Goal: Navigation & Orientation: Find specific page/section

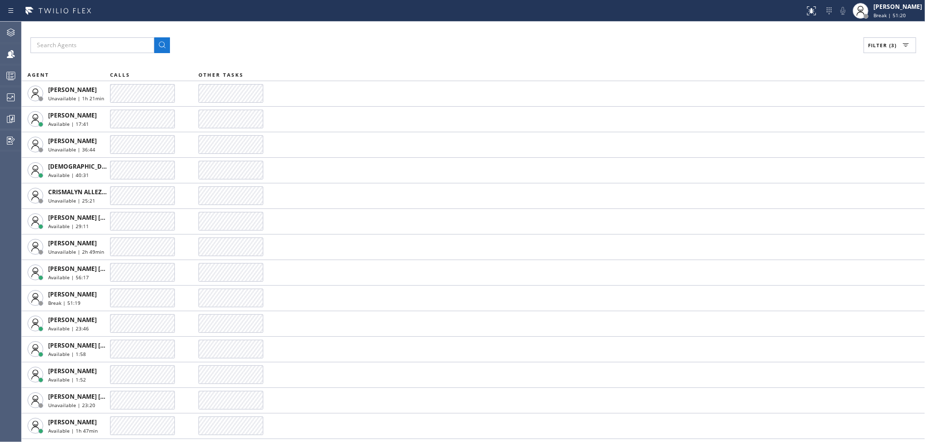
click at [900, 13] on span "Break | 51:20" at bounding box center [889, 15] width 32 height 7
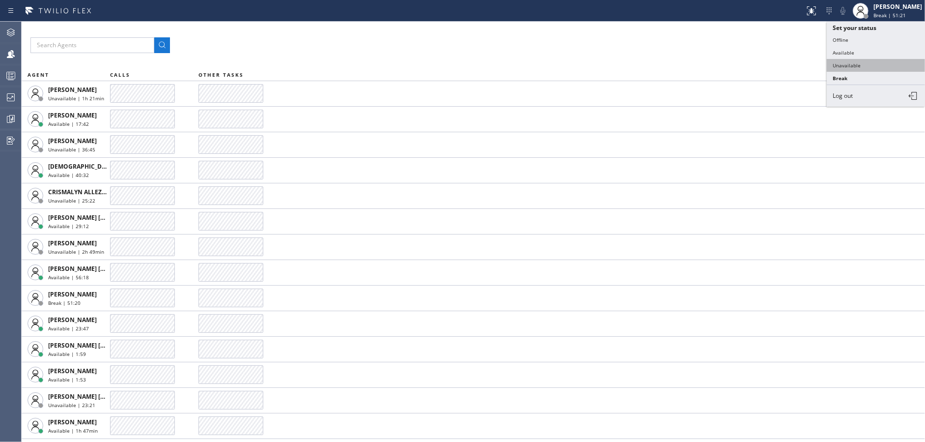
click at [845, 68] on button "Unavailable" at bounding box center [876, 65] width 98 height 13
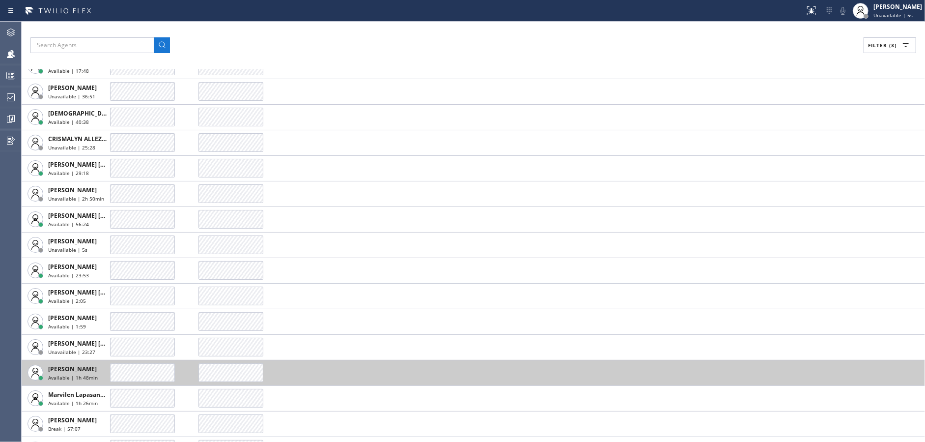
scroll to position [124, 0]
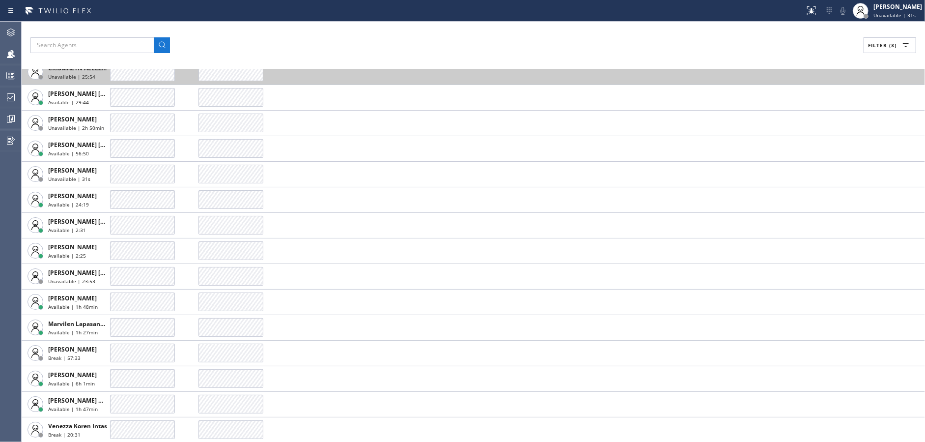
click at [361, 83] on td at bounding box center [561, 72] width 726 height 26
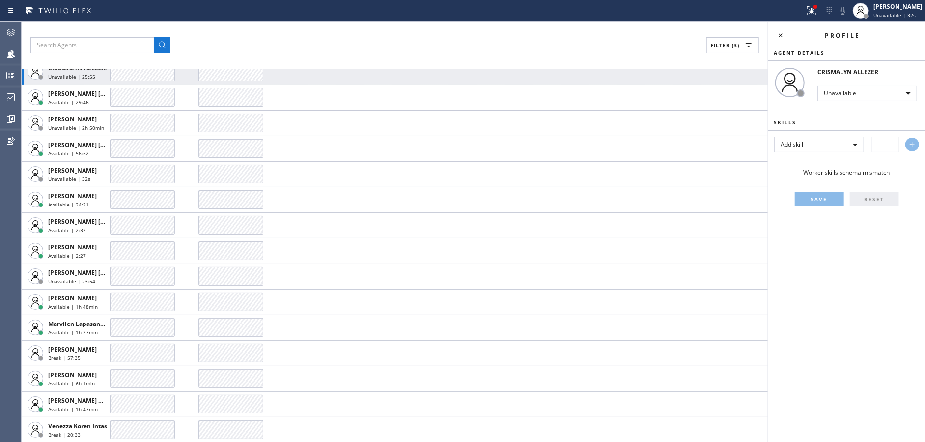
drag, startPoint x: 780, startPoint y: 35, endPoint x: 805, endPoint y: 24, distance: 27.3
click at [783, 34] on icon at bounding box center [781, 35] width 12 height 12
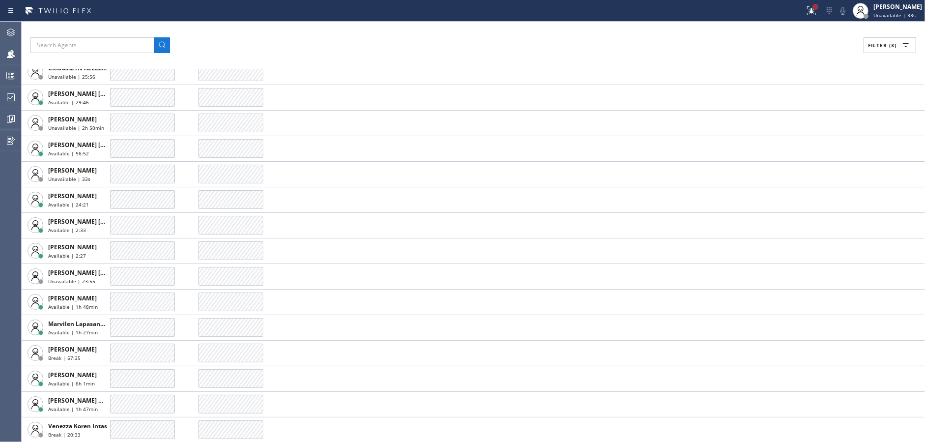
click at [818, 8] on div at bounding box center [815, 7] width 6 height 6
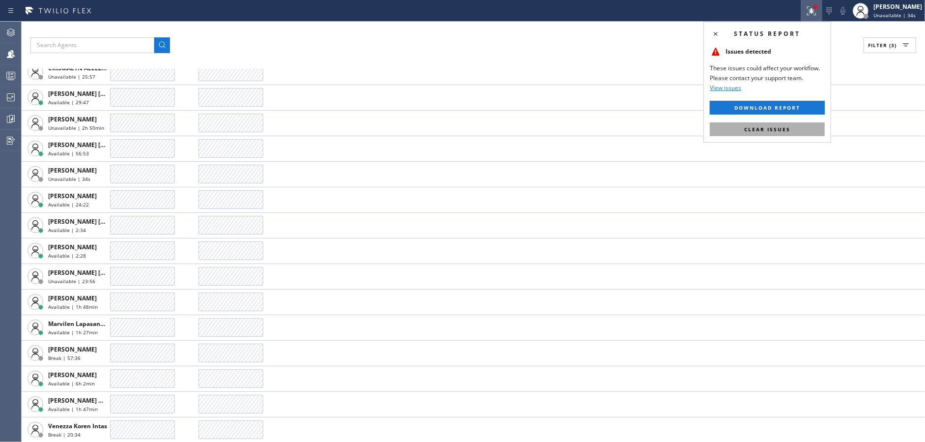
click at [808, 126] on button "Clear issues" at bounding box center [767, 129] width 115 height 14
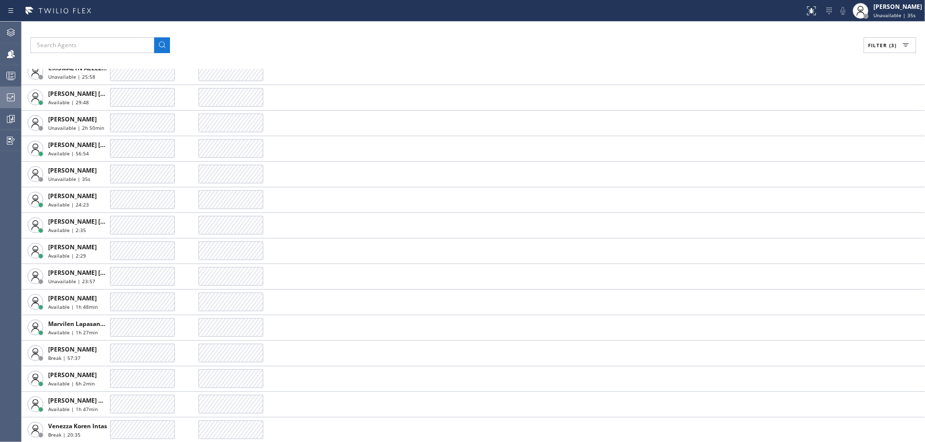
click at [0, 97] on div at bounding box center [11, 97] width 22 height 12
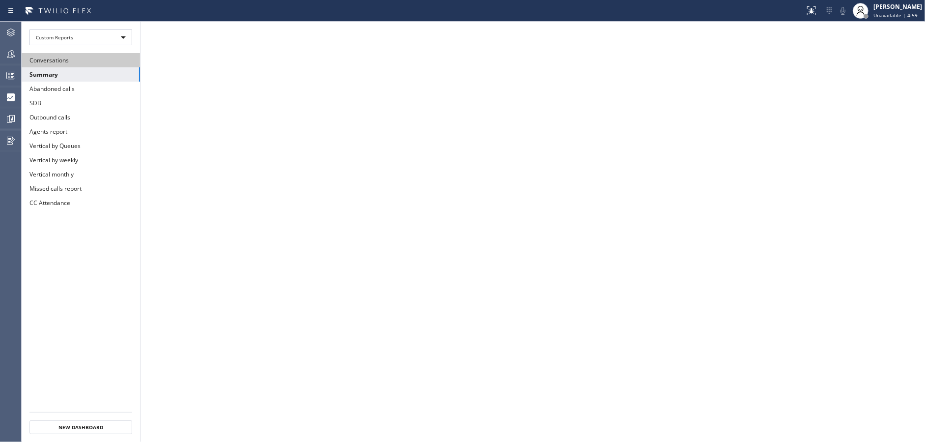
click at [70, 63] on button "Conversations" at bounding box center [81, 60] width 118 height 14
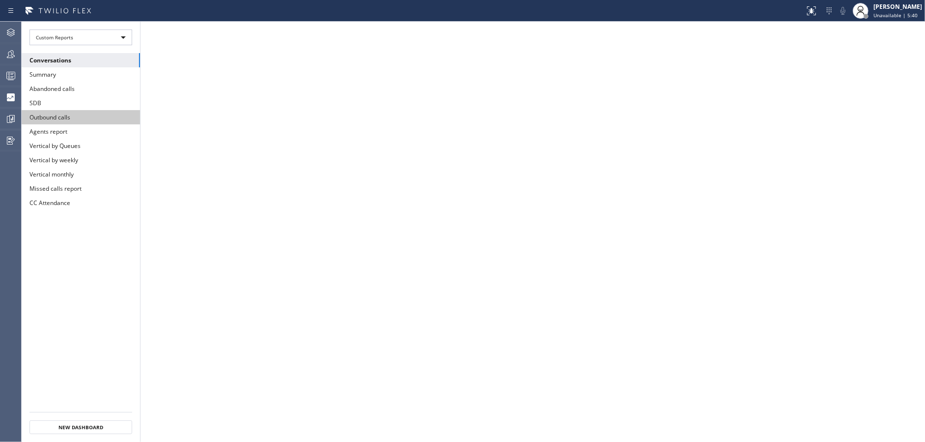
click at [88, 113] on button "Outbound calls" at bounding box center [81, 117] width 118 height 14
click at [77, 65] on button "Conversations" at bounding box center [81, 60] width 118 height 14
click at [74, 124] on button "Agents report" at bounding box center [81, 131] width 118 height 14
click at [72, 113] on button "Outbound calls" at bounding box center [81, 117] width 118 height 14
click at [10, 73] on icon at bounding box center [11, 76] width 12 height 12
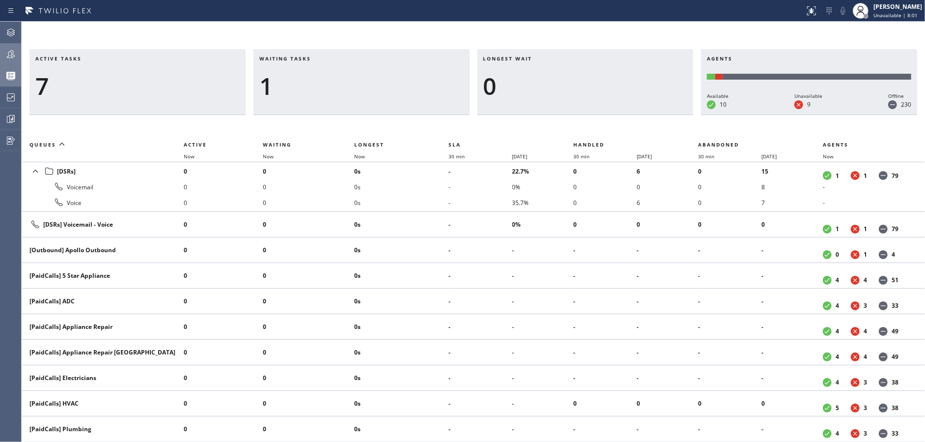
click at [6, 62] on div at bounding box center [11, 54] width 22 height 20
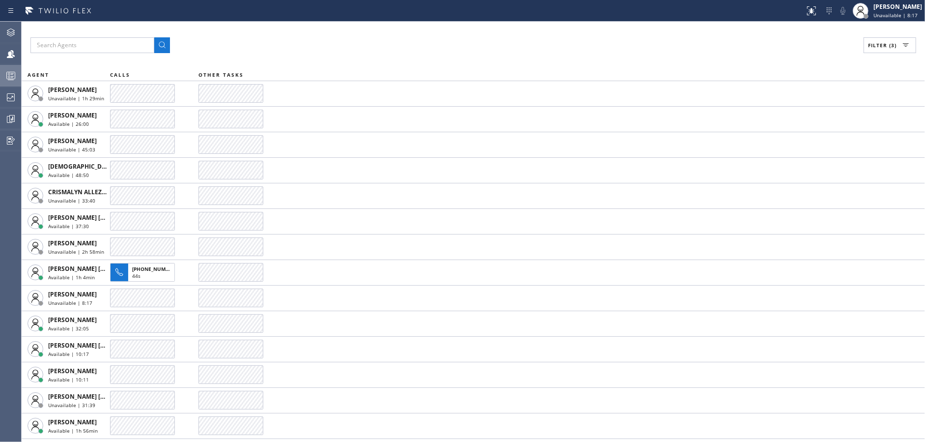
click at [275, 34] on div "Filter (3) AGENT CALLS OTHER TASKS [PERSON_NAME] Unavailable | 1h 29min [PERSON…" at bounding box center [473, 232] width 903 height 420
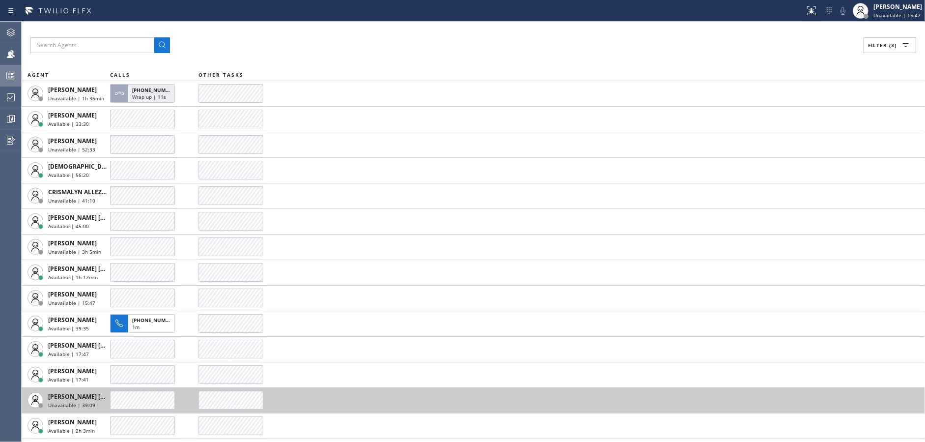
click at [313, 37] on div "Filter (3)" at bounding box center [473, 45] width 886 height 16
click at [0, 98] on div at bounding box center [11, 97] width 22 height 12
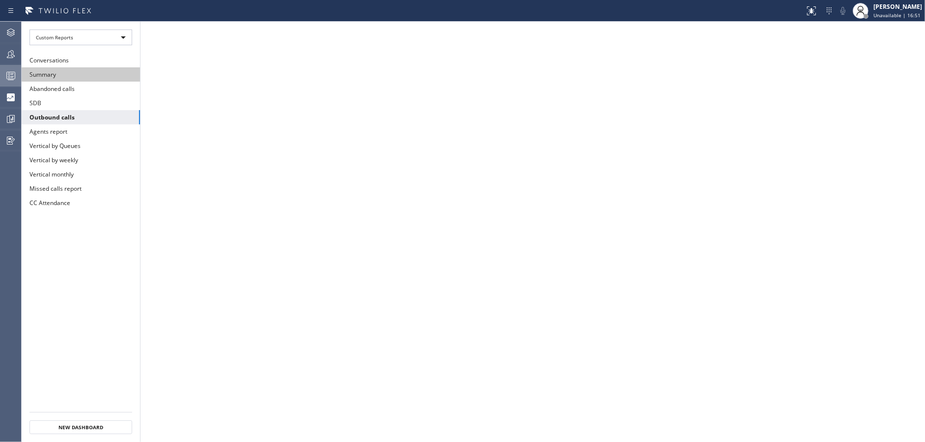
click at [53, 80] on button "Summary" at bounding box center [81, 74] width 118 height 14
click at [1, 57] on div at bounding box center [11, 54] width 22 height 12
